Goal: Task Accomplishment & Management: Manage account settings

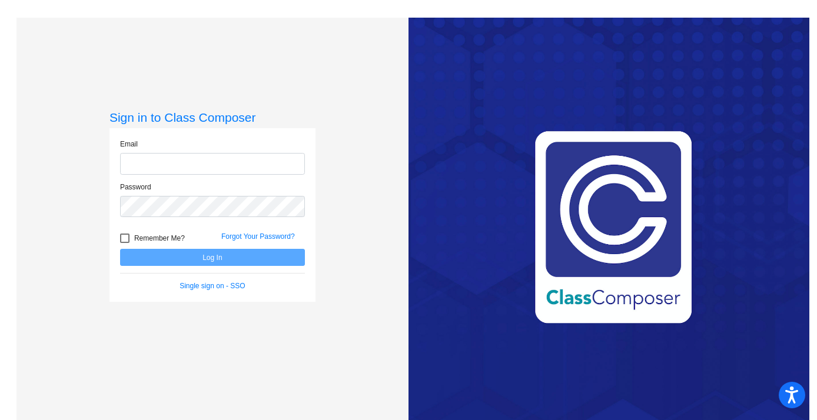
click at [188, 165] on input "email" at bounding box center [212, 164] width 185 height 22
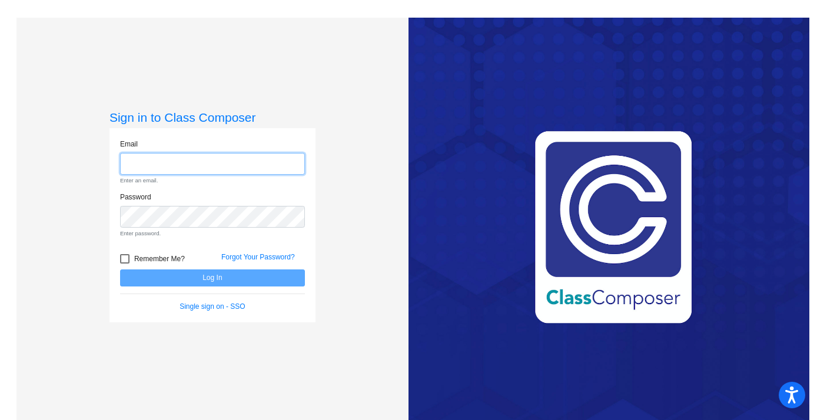
type input "[EMAIL_ADDRESS][DOMAIN_NAME]"
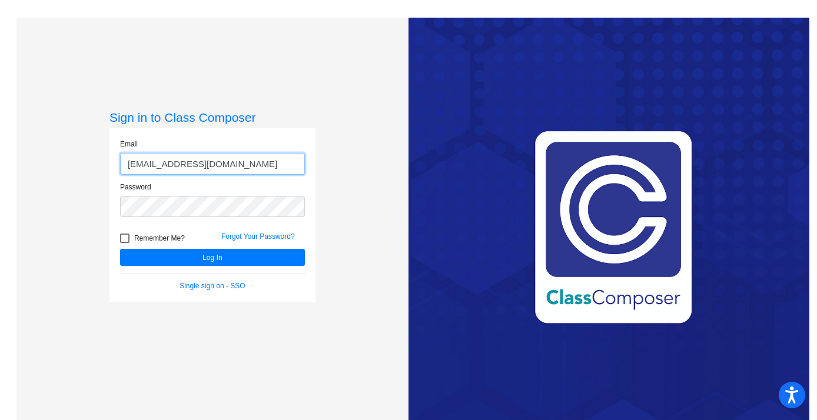
click at [120, 249] on button "Log In" at bounding box center [212, 257] width 185 height 17
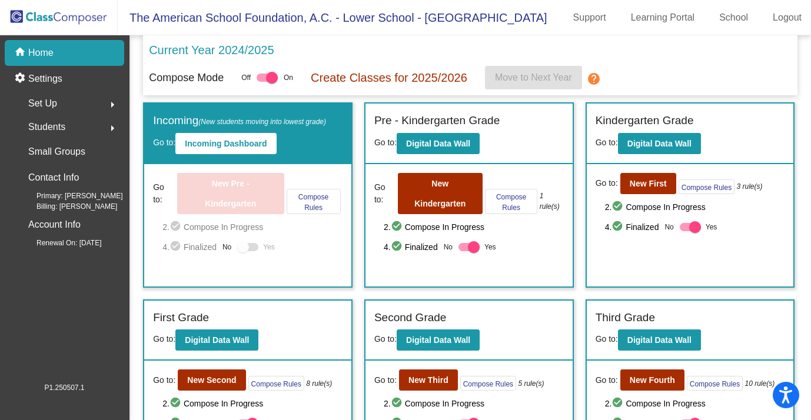
click at [274, 77] on div at bounding box center [272, 78] width 12 height 12
click at [263, 82] on input "checkbox" at bounding box center [262, 82] width 1 height 1
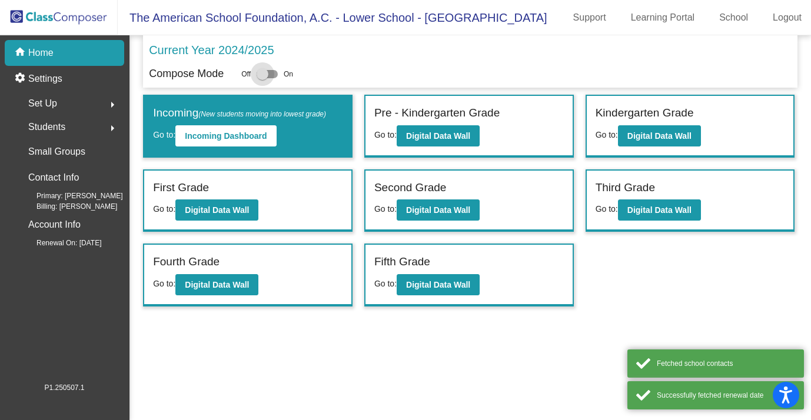
click at [268, 72] on div at bounding box center [263, 74] width 12 height 12
click at [263, 78] on input "checkbox" at bounding box center [262, 78] width 1 height 1
checkbox input "true"
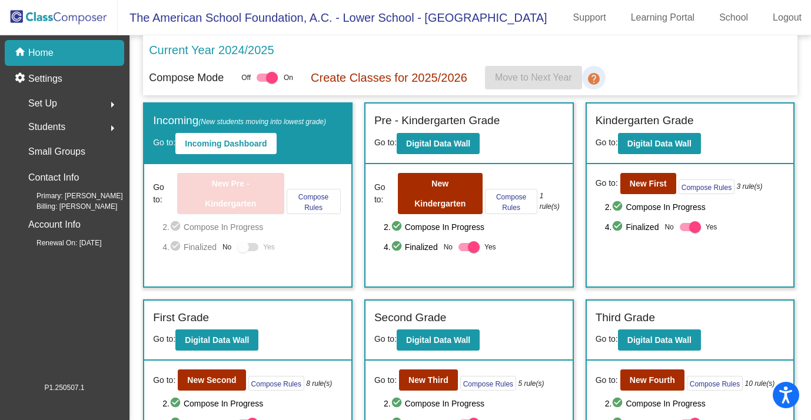
click at [597, 75] on mat-icon "help" at bounding box center [594, 79] width 14 height 14
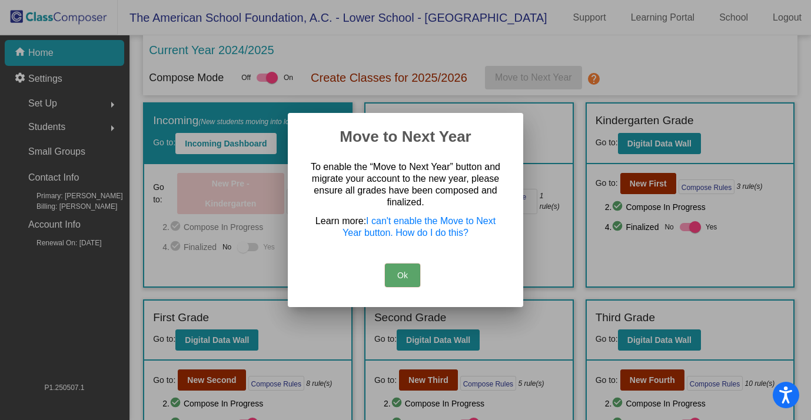
click at [399, 277] on button "Ok" at bounding box center [402, 276] width 35 height 24
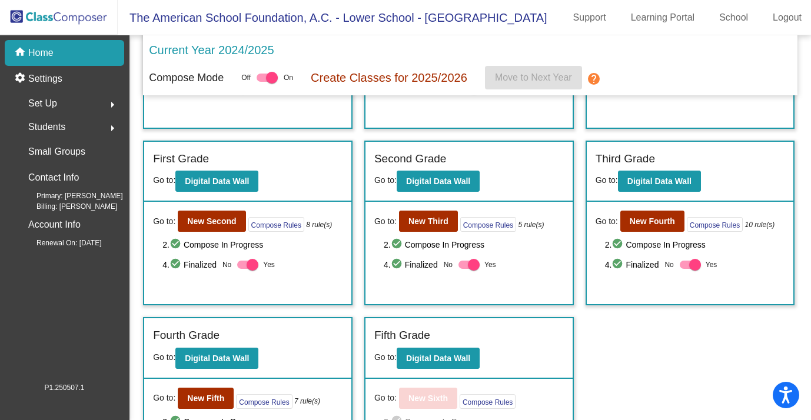
scroll to position [221, 0]
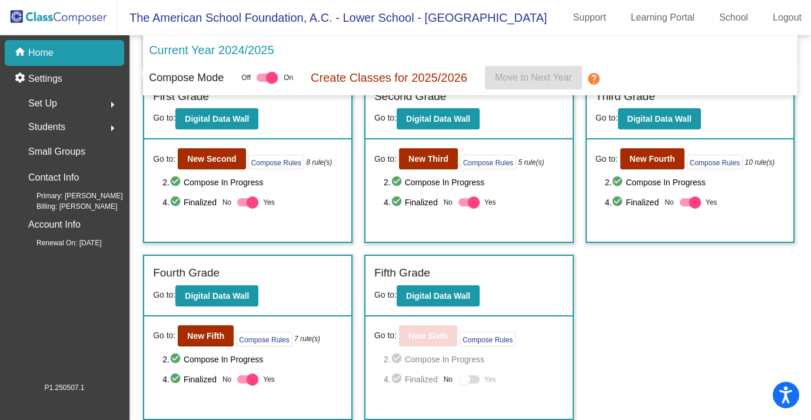
click at [459, 380] on div at bounding box center [465, 380] width 12 height 12
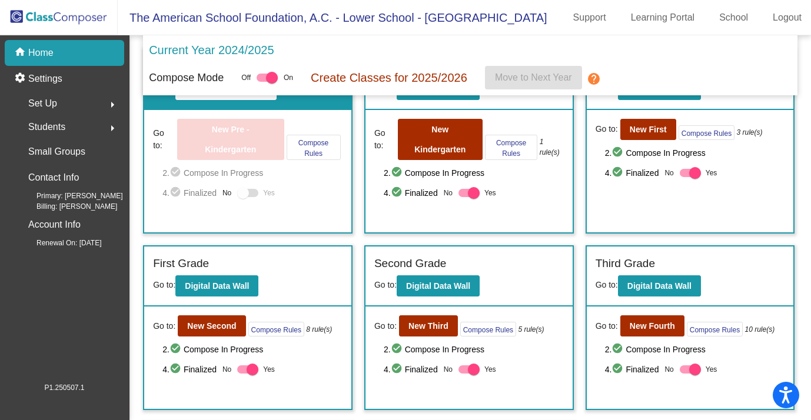
scroll to position [0, 0]
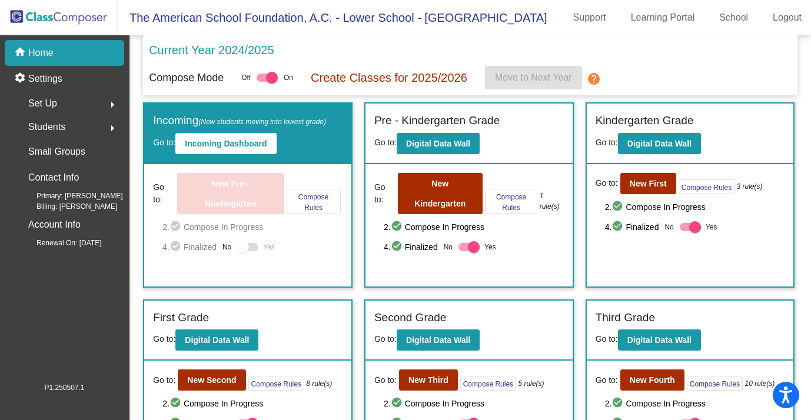
click at [587, 75] on link "help" at bounding box center [594, 78] width 24 height 24
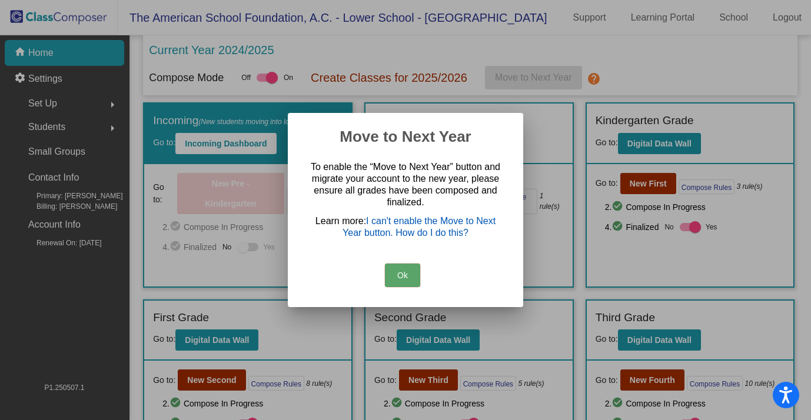
click at [396, 227] on link "I can't enable the Move to Next Year button. How do I do this?" at bounding box center [419, 227] width 153 height 22
click at [408, 270] on button "Ok" at bounding box center [402, 276] width 35 height 24
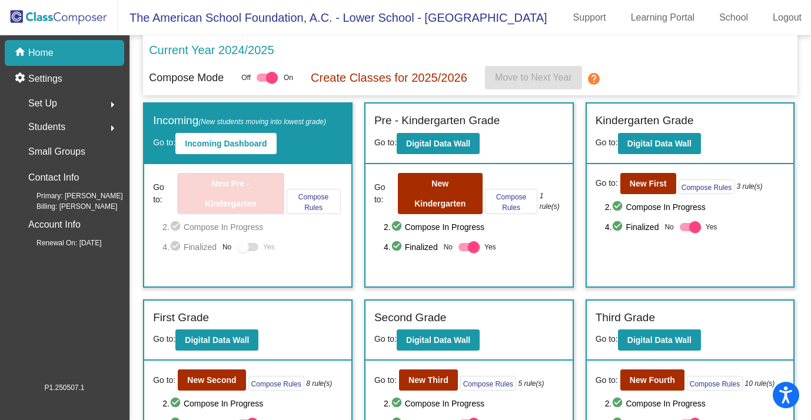
click at [46, 101] on span "Set Up" at bounding box center [42, 103] width 29 height 16
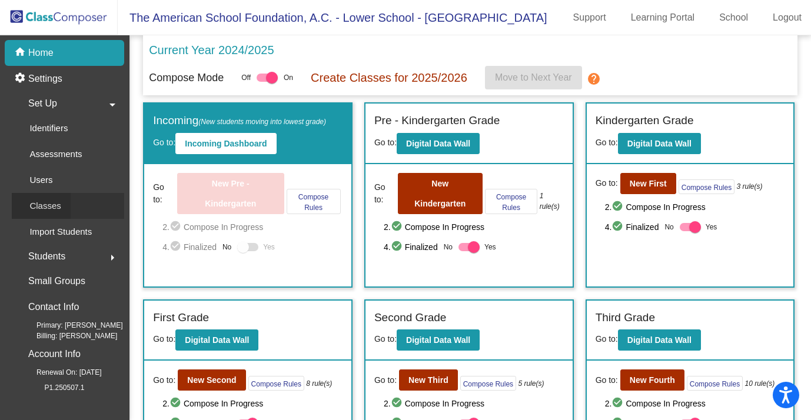
click at [69, 213] on div "Classes" at bounding box center [41, 206] width 59 height 26
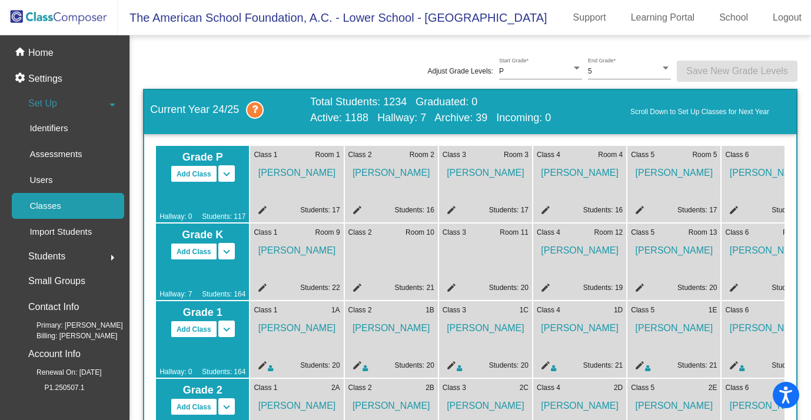
click at [45, 199] on p "Classes" at bounding box center [44, 206] width 31 height 14
click at [48, 180] on p "Users" at bounding box center [40, 180] width 23 height 14
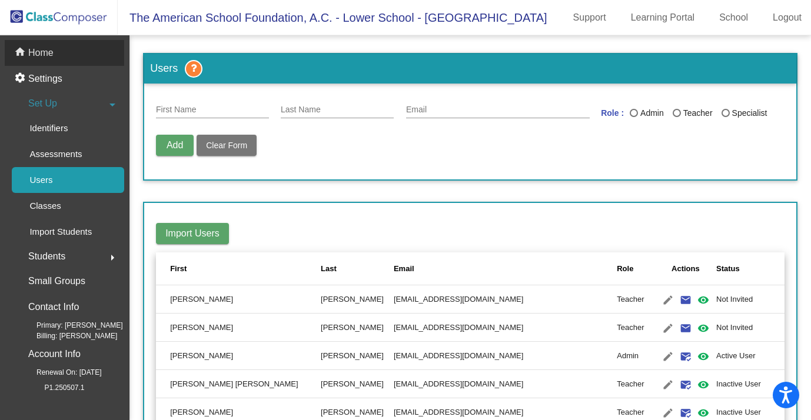
click at [52, 49] on p "Home" at bounding box center [40, 53] width 25 height 14
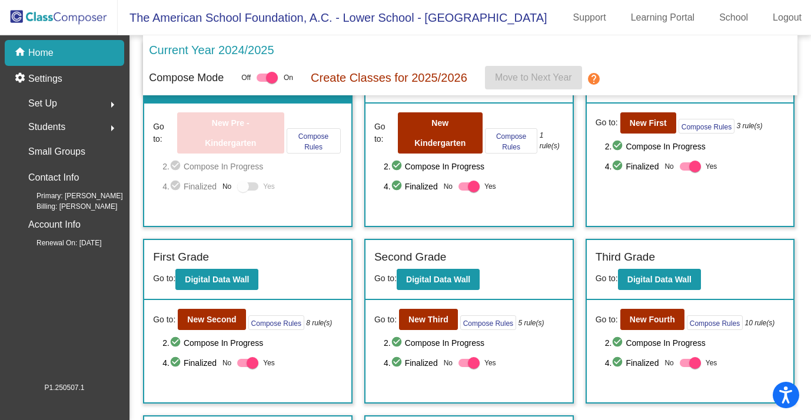
scroll to position [221, 0]
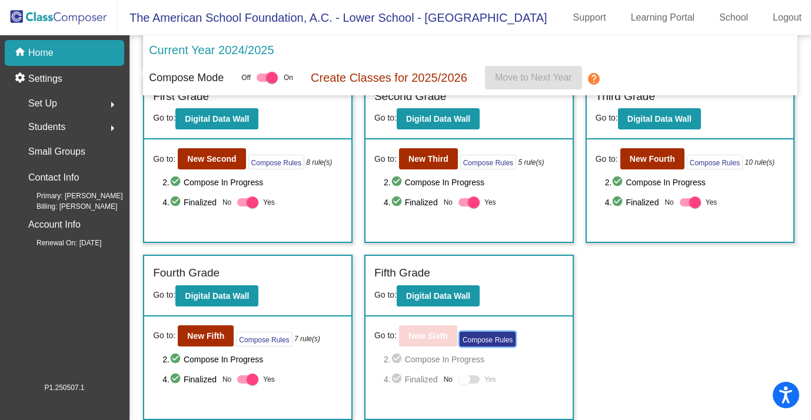
click at [495, 337] on button "Compose Rules" at bounding box center [488, 339] width 56 height 15
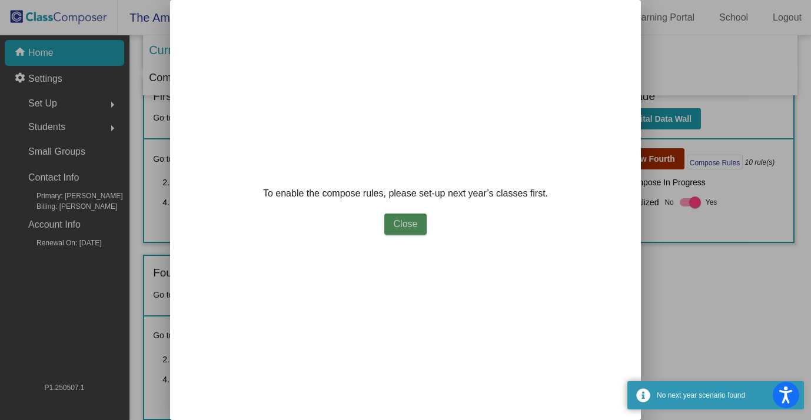
click at [417, 230] on button "Close" at bounding box center [406, 224] width 43 height 21
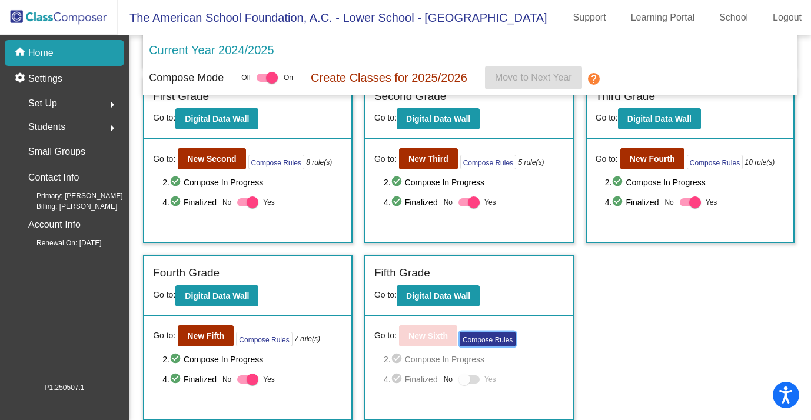
click at [474, 338] on button "Compose Rules" at bounding box center [488, 339] width 56 height 15
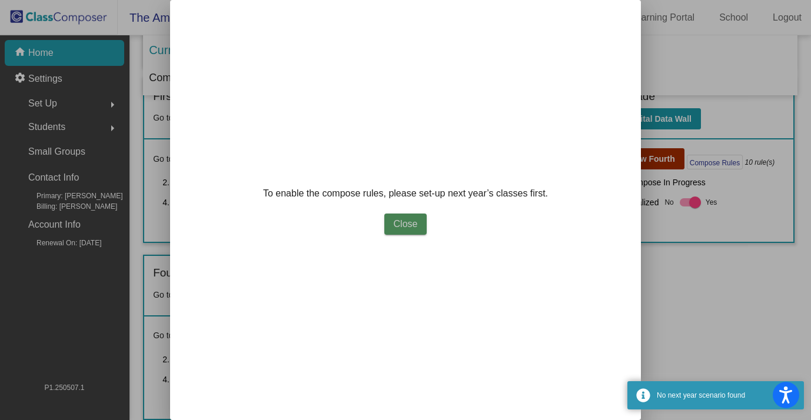
click at [409, 224] on span "Close" at bounding box center [406, 224] width 24 height 10
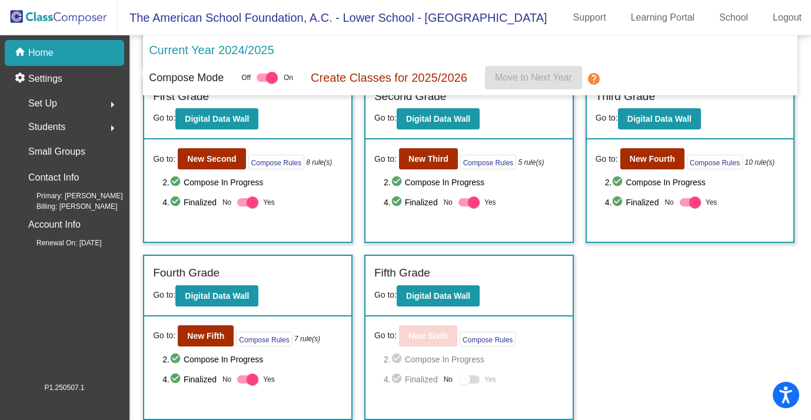
click at [88, 100] on div "Set Up arrow_right" at bounding box center [68, 104] width 112 height 24
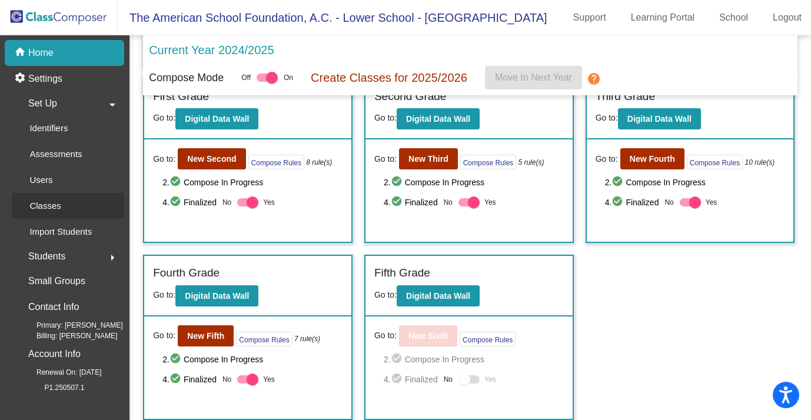
click at [75, 214] on link "Classes" at bounding box center [68, 206] width 112 height 26
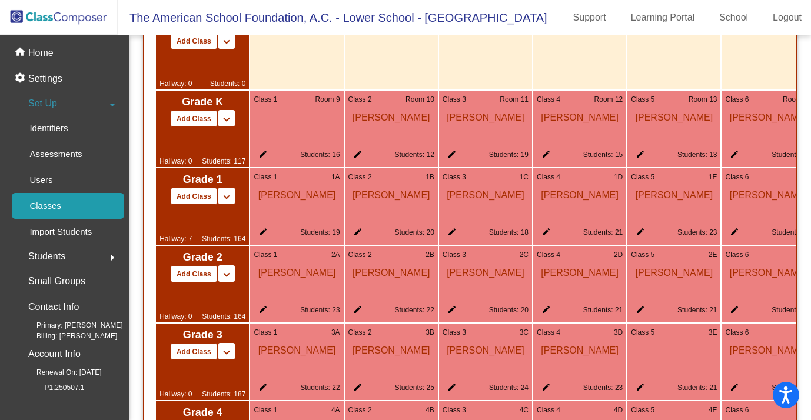
scroll to position [662, 0]
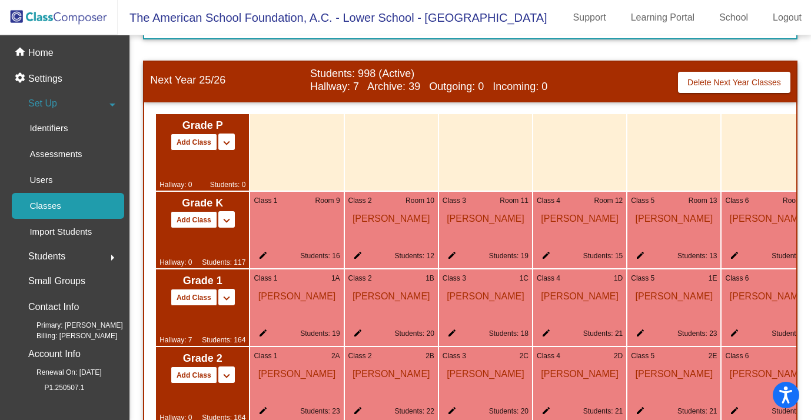
click at [226, 144] on mat-icon "keyboard_arrow_down" at bounding box center [227, 143] width 14 height 14
click at [226, 122] on div "Grade P Add Class Split P/K Split P/K/1 keyboard_arrow_down keyboard_arrow_up H…" at bounding box center [202, 152] width 93 height 77
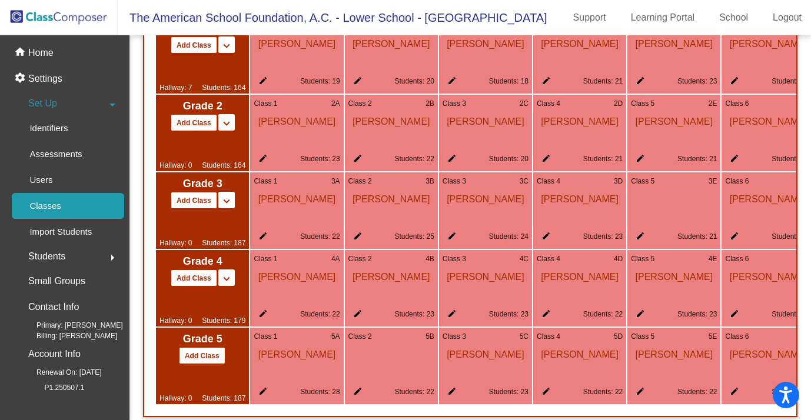
scroll to position [945, 0]
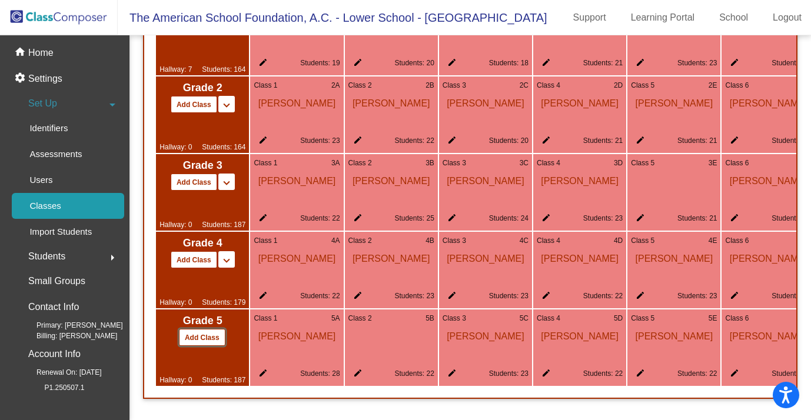
click at [217, 336] on button "Add Class" at bounding box center [202, 337] width 47 height 17
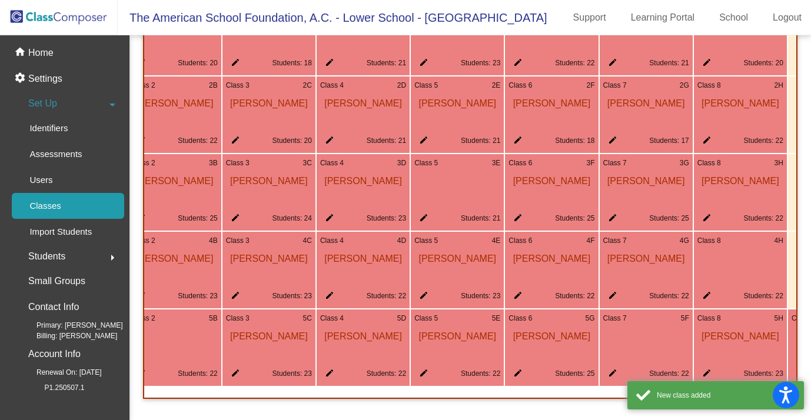
scroll to position [0, 319]
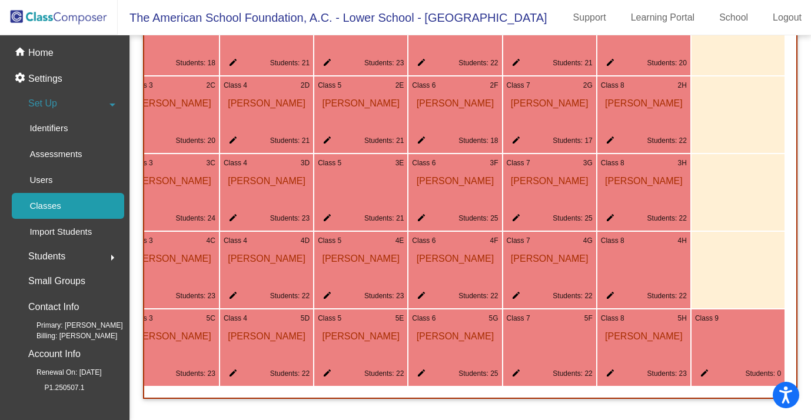
click at [772, 313] on span at bounding box center [750, 318] width 62 height 11
click at [766, 319] on div "Class 9 edit Students: 0" at bounding box center [738, 348] width 93 height 77
click at [700, 369] on mat-icon "edit" at bounding box center [702, 376] width 14 height 14
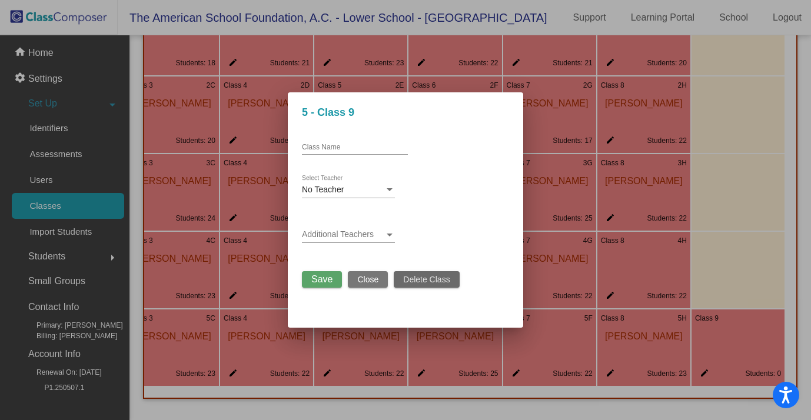
click at [446, 284] on span "Delete Class" at bounding box center [426, 279] width 47 height 9
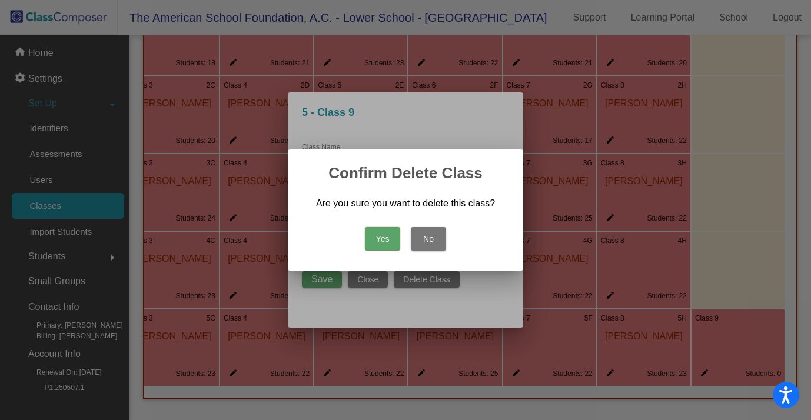
click at [377, 241] on button "Yes" at bounding box center [382, 239] width 35 height 24
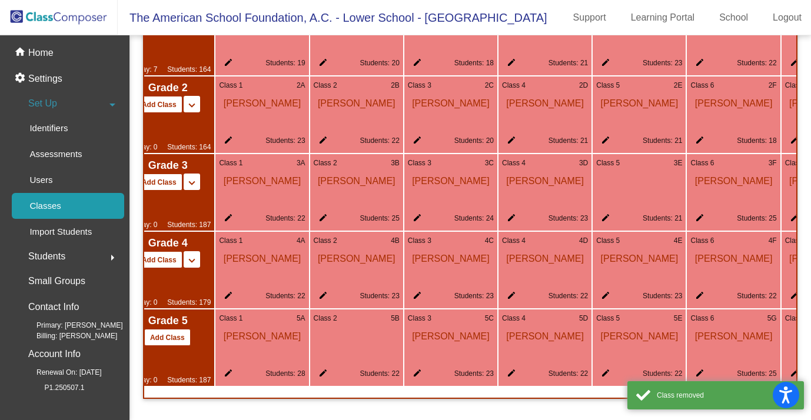
scroll to position [0, 0]
